Goal: Book appointment/travel/reservation

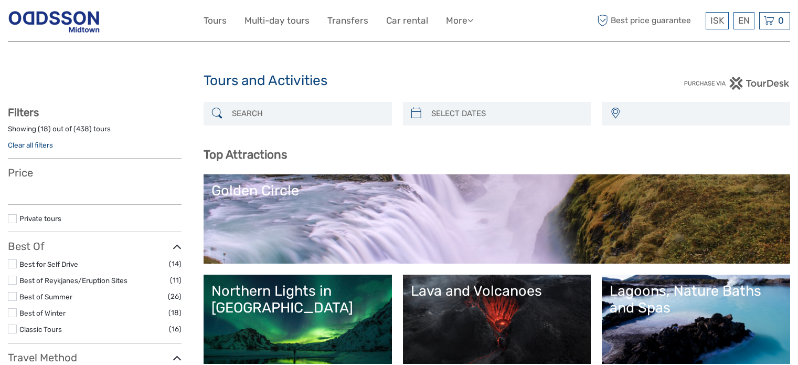
select select
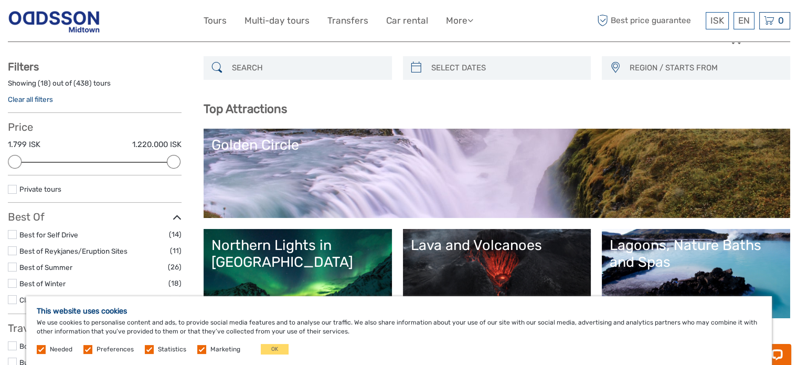
scroll to position [47, 0]
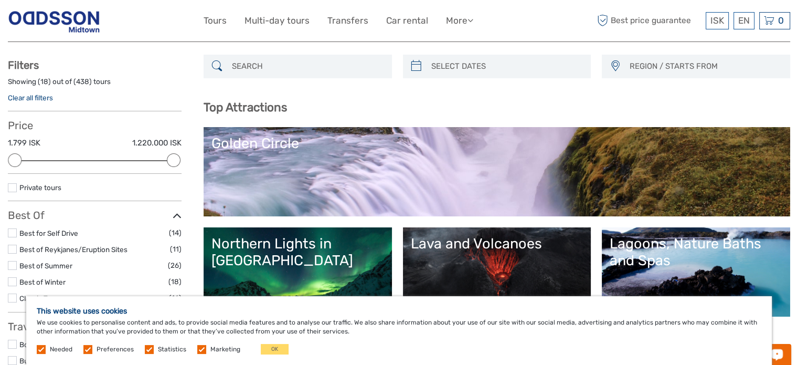
click at [709, 180] on link "Golden Circle" at bounding box center [497, 171] width 571 height 73
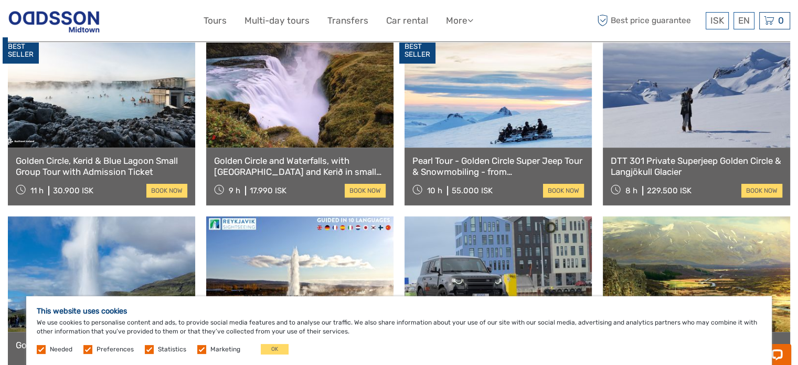
scroll to position [576, 0]
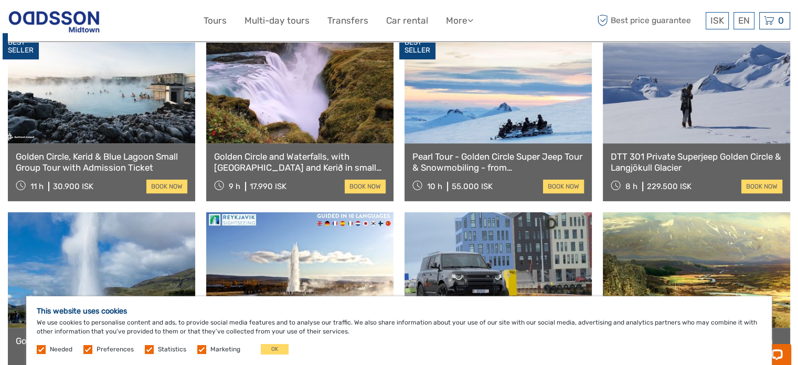
click at [117, 151] on link "Golden Circle, Kerid & Blue Lagoon Small Group Tour with Admission Ticket" at bounding box center [102, 162] width 172 height 22
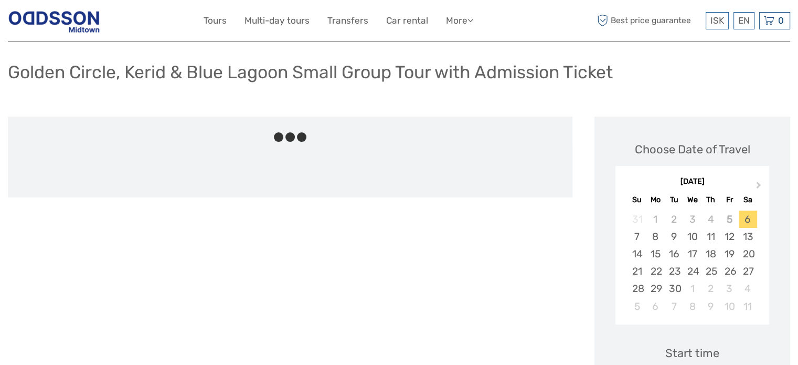
scroll to position [66, 0]
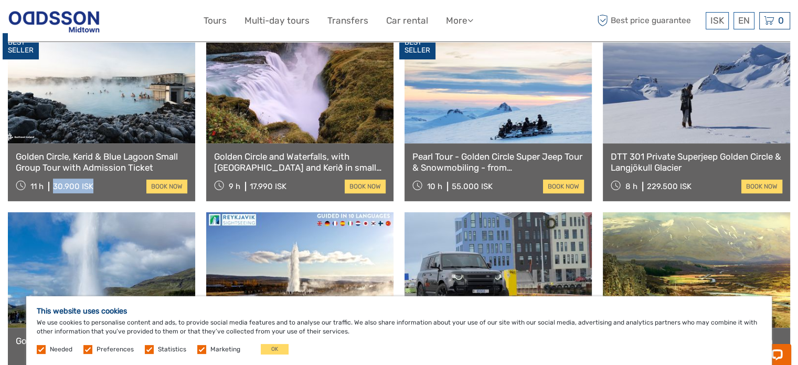
drag, startPoint x: 96, startPoint y: 165, endPoint x: 49, endPoint y: 164, distance: 47.3
click at [49, 178] on div "11 h 30.900 ISK book now" at bounding box center [102, 185] width 172 height 15
copy div "30.900 ISK"
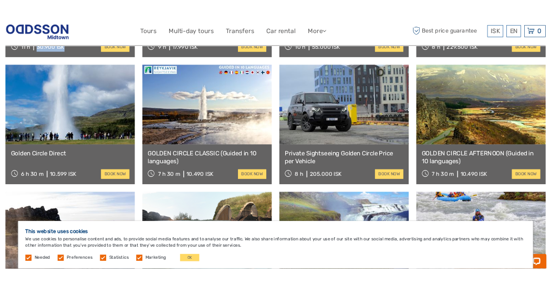
scroll to position [723, 0]
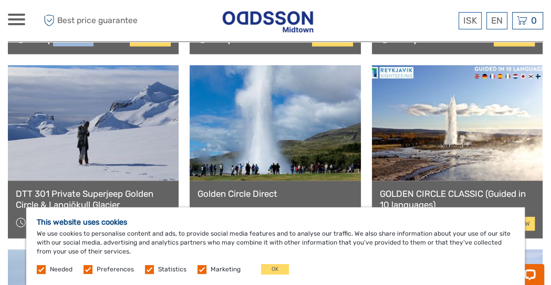
drag, startPoint x: 215, startPoint y: 19, endPoint x: 646, endPoint y: -131, distance: 456.4
